Goal: Check status: Check status

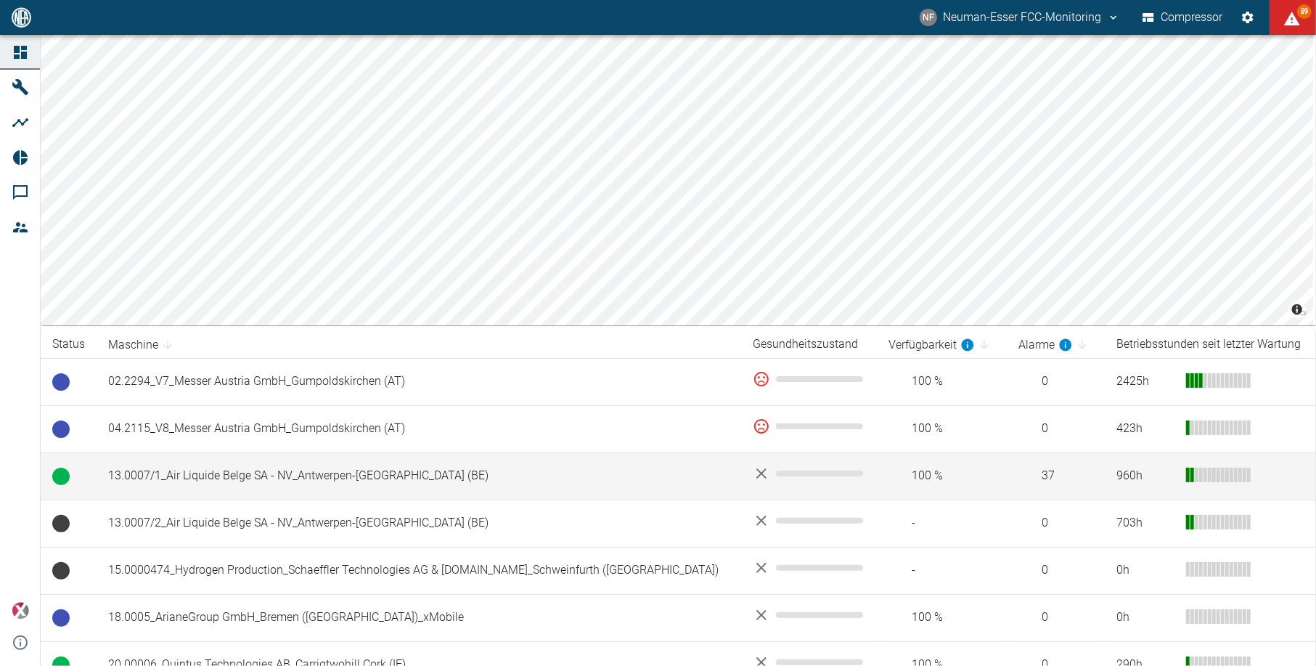
click at [253, 476] on td "13.0007/1_Air Liquide Belge SA - NV_Antwerpen-[GEOGRAPHIC_DATA] (BE)" at bounding box center [419, 475] width 645 height 47
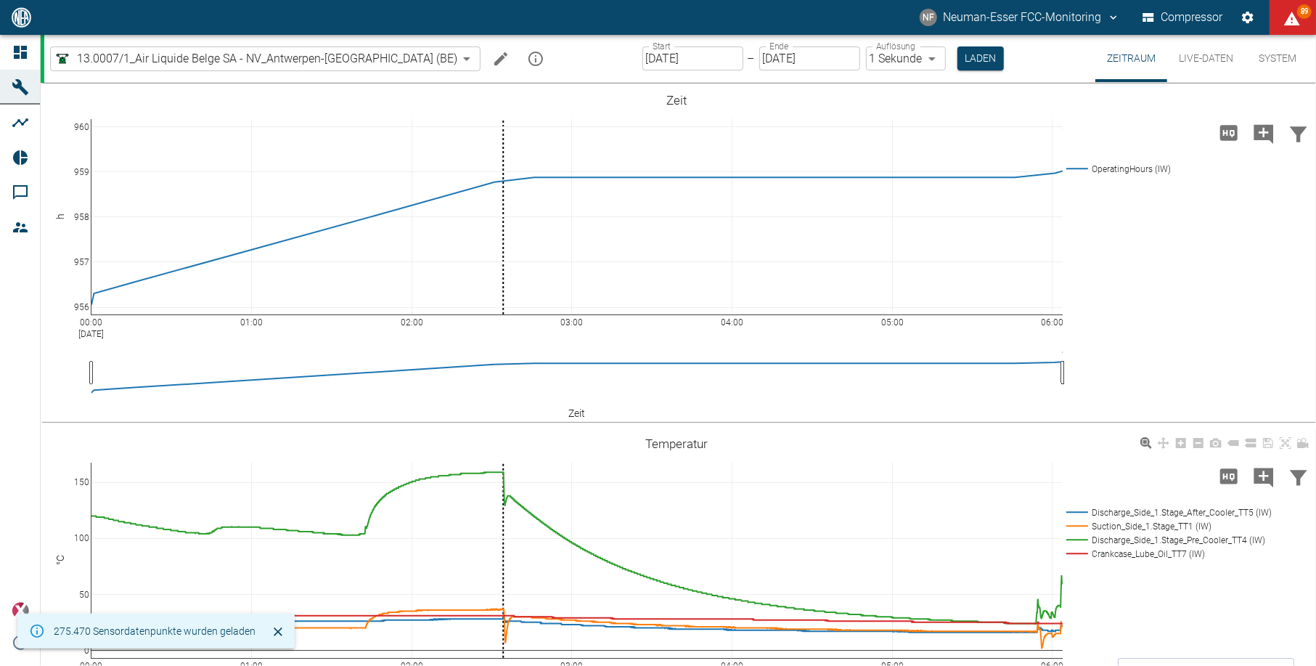
scroll to position [193, 0]
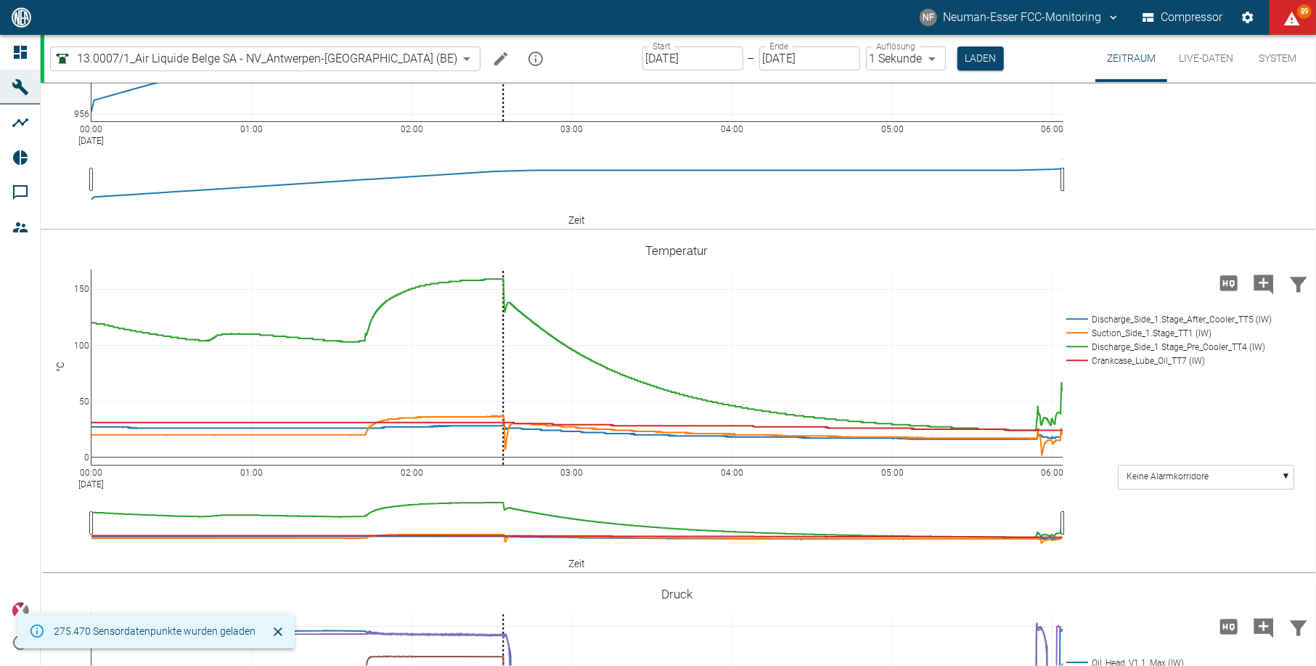
click at [300, 0] on div "NF Neuman-Esser FCC-Monitoring Compressor 89" at bounding box center [658, 17] width 1316 height 35
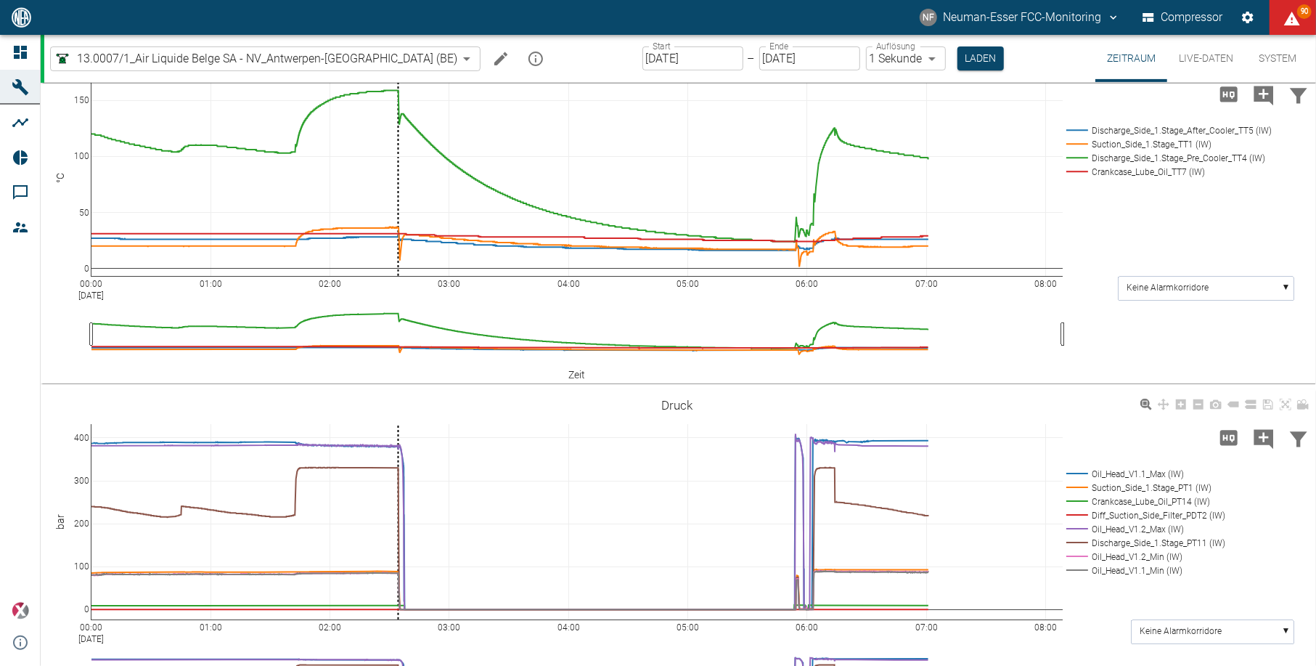
scroll to position [387, 0]
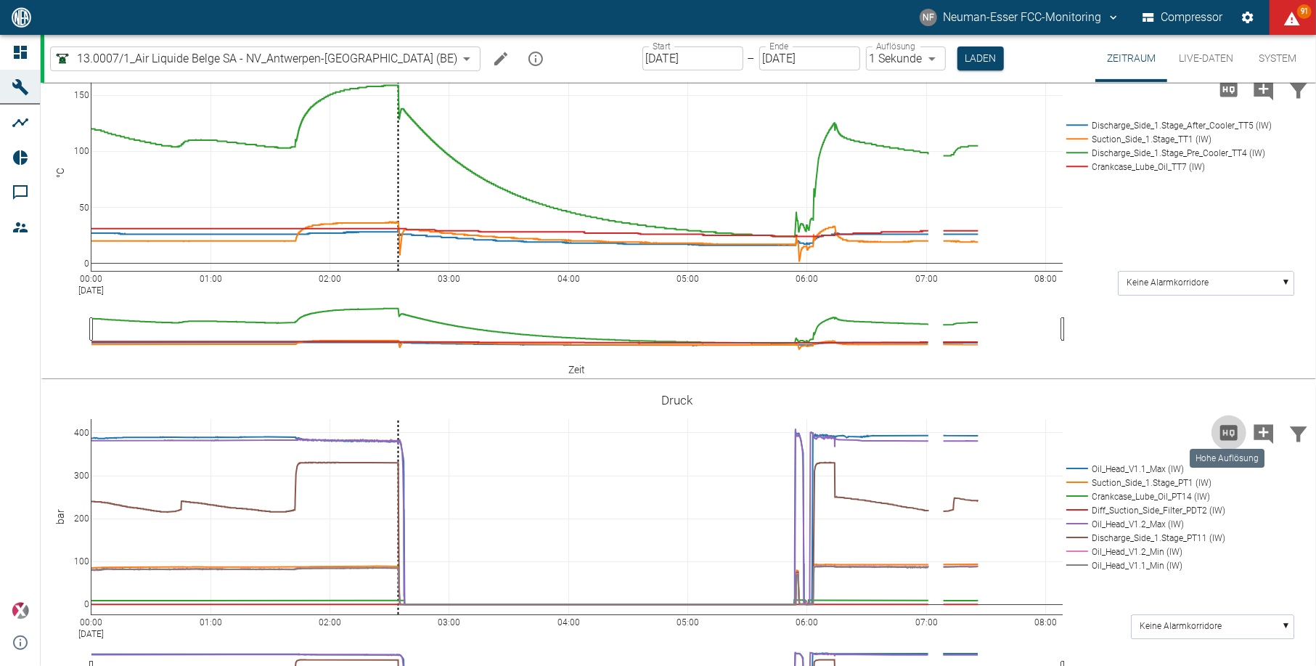
click at [1226, 425] on icon "Hohe Auflösung" at bounding box center [1228, 432] width 17 height 15
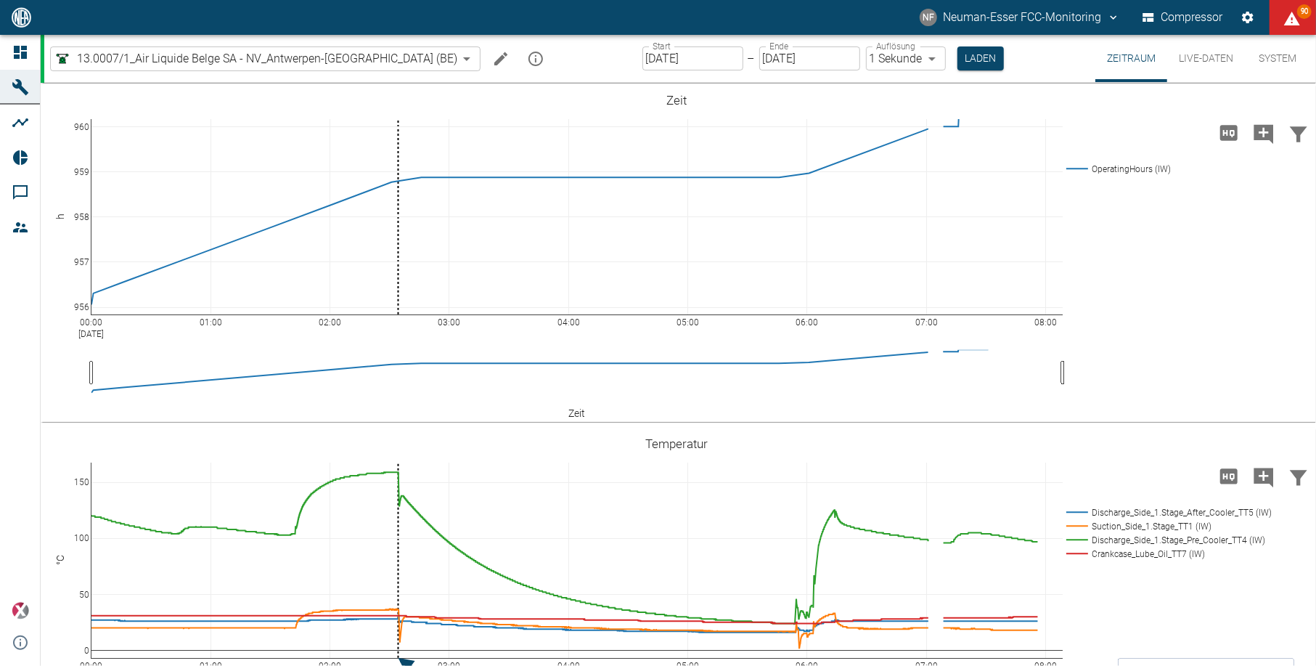
scroll to position [387, 0]
